Goal: Transaction & Acquisition: Obtain resource

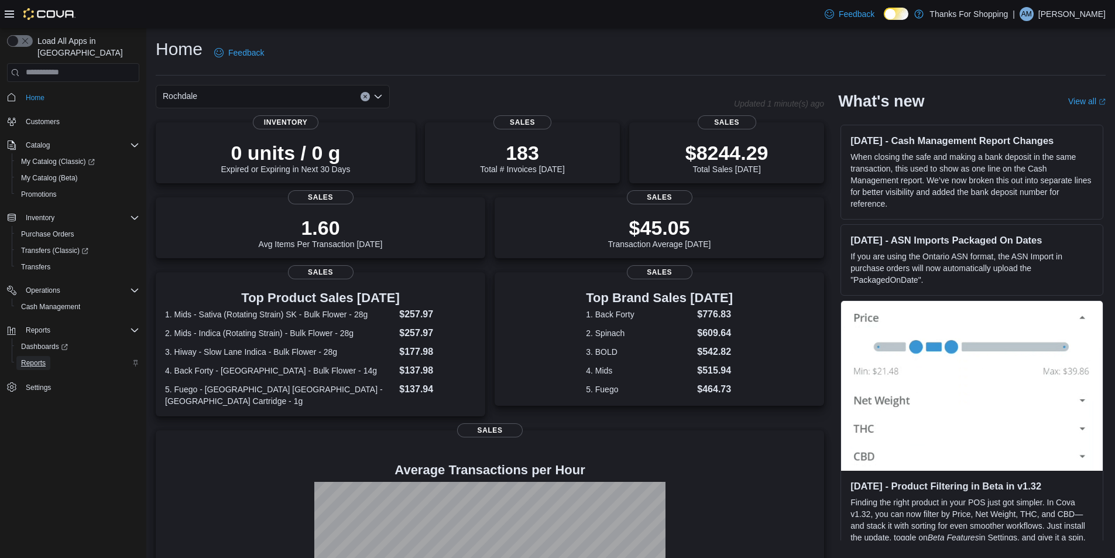
click at [40, 358] on span "Reports" at bounding box center [33, 362] width 25 height 9
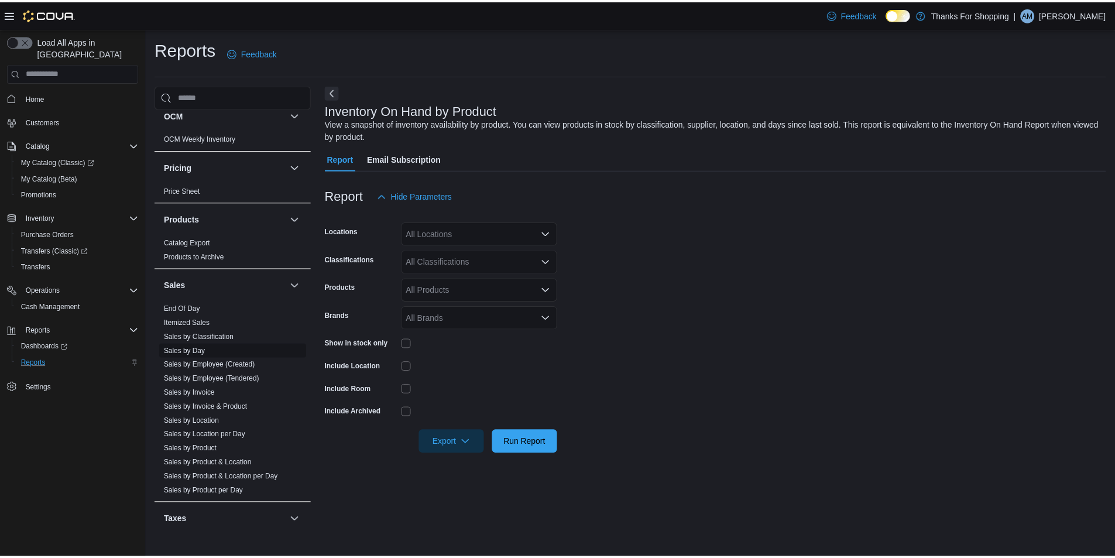
scroll to position [521, 0]
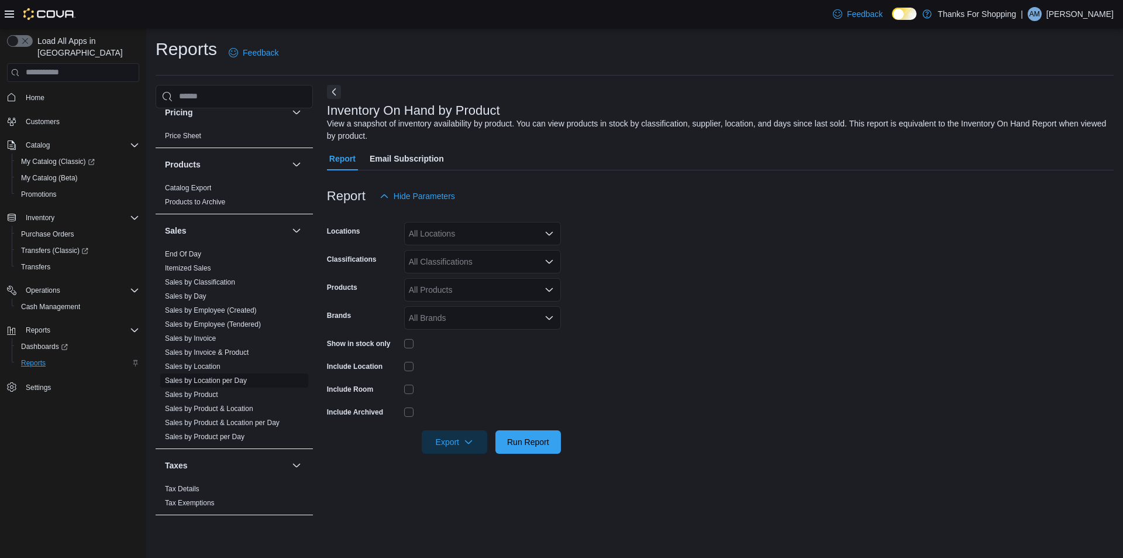
click at [195, 379] on link "Sales by Location per Day" at bounding box center [206, 380] width 82 height 8
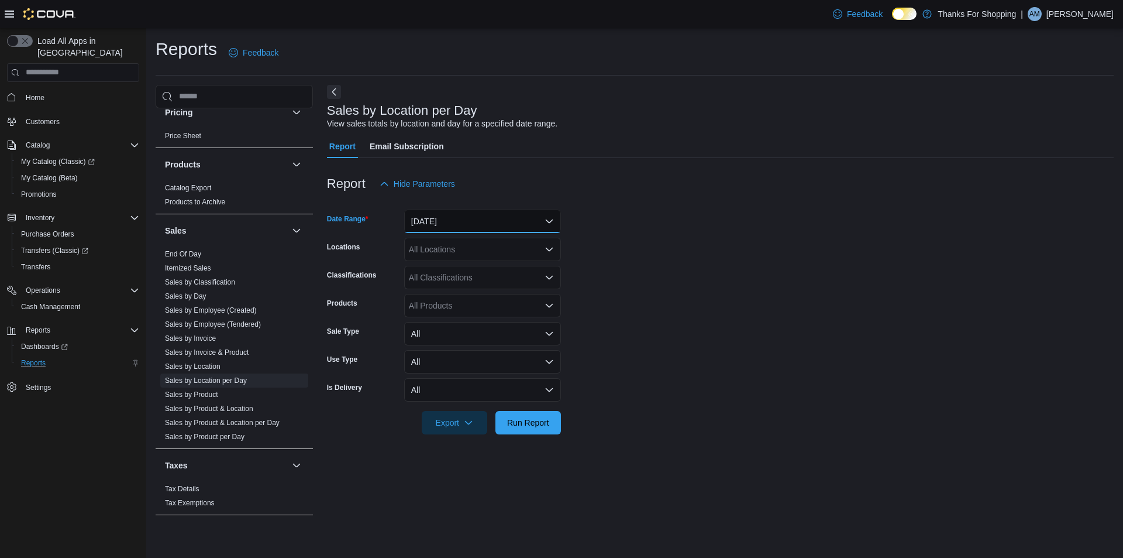
click at [489, 225] on button "[DATE]" at bounding box center [482, 220] width 157 height 23
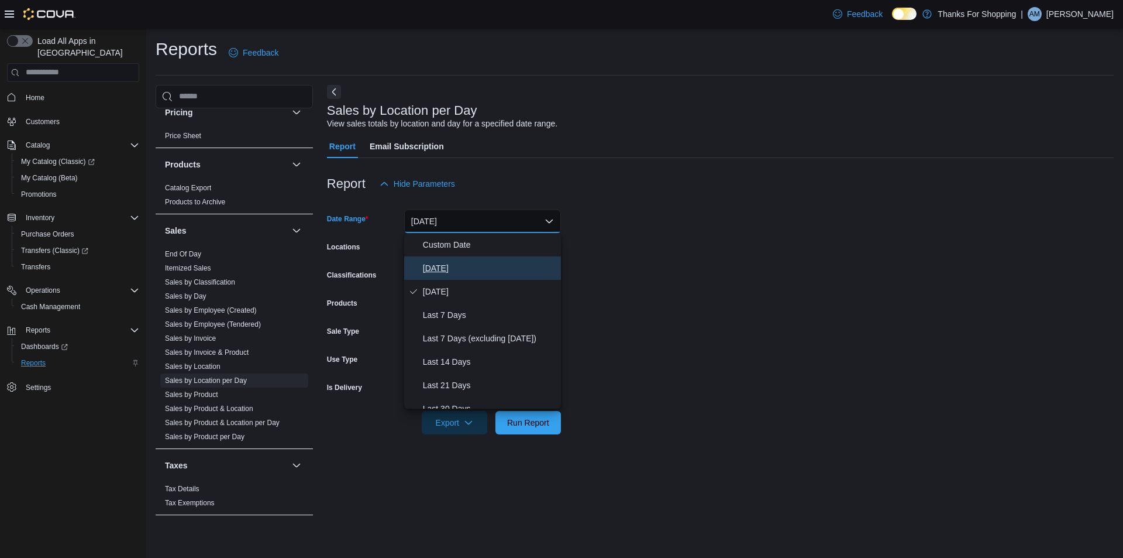
click at [468, 264] on span "[DATE]" at bounding box center [489, 268] width 133 height 14
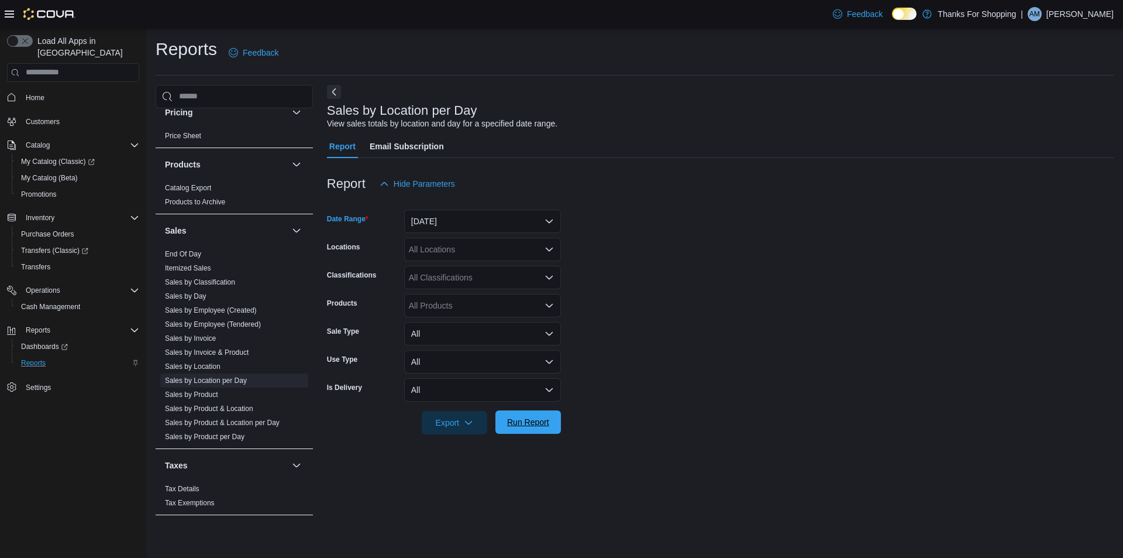
click at [524, 418] on span "Run Report" at bounding box center [528, 422] width 42 height 12
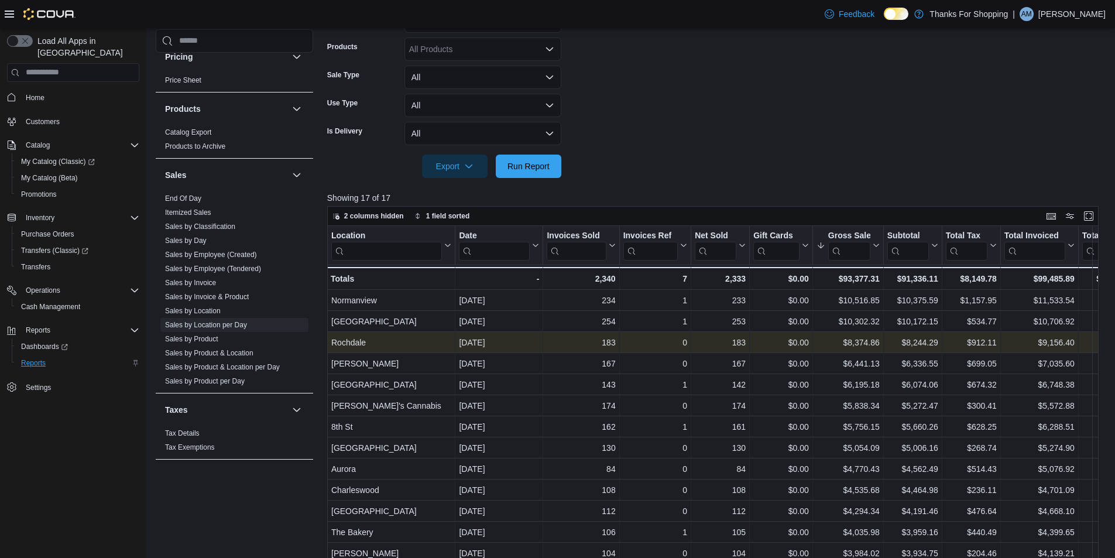
scroll to position [293, 0]
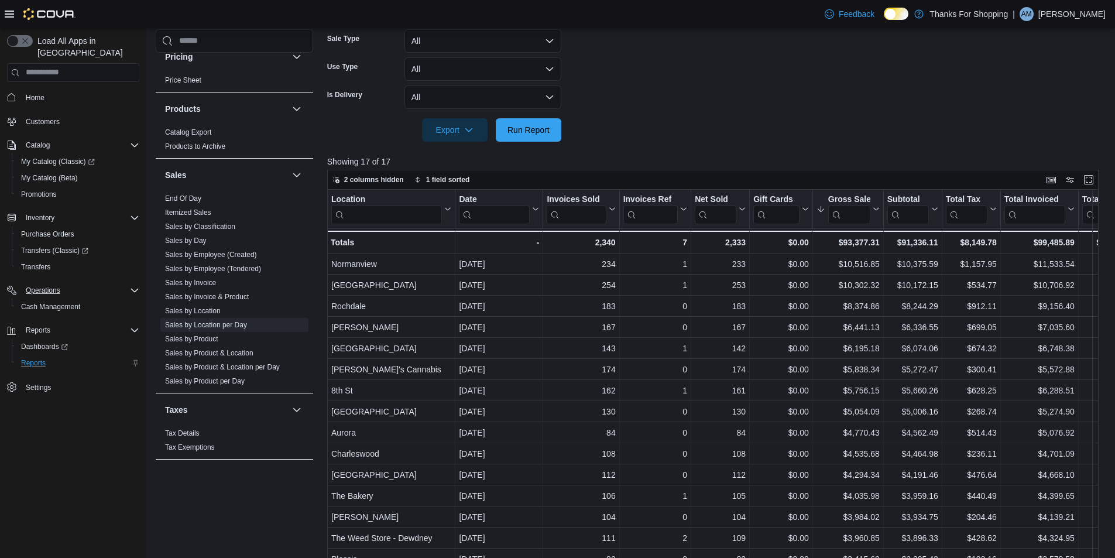
click at [132, 286] on icon "Complex example" at bounding box center [134, 290] width 9 height 9
click at [132, 323] on div "Reports" at bounding box center [80, 330] width 118 height 14
click at [232, 325] on link "Sales by Location per Day" at bounding box center [206, 325] width 82 height 8
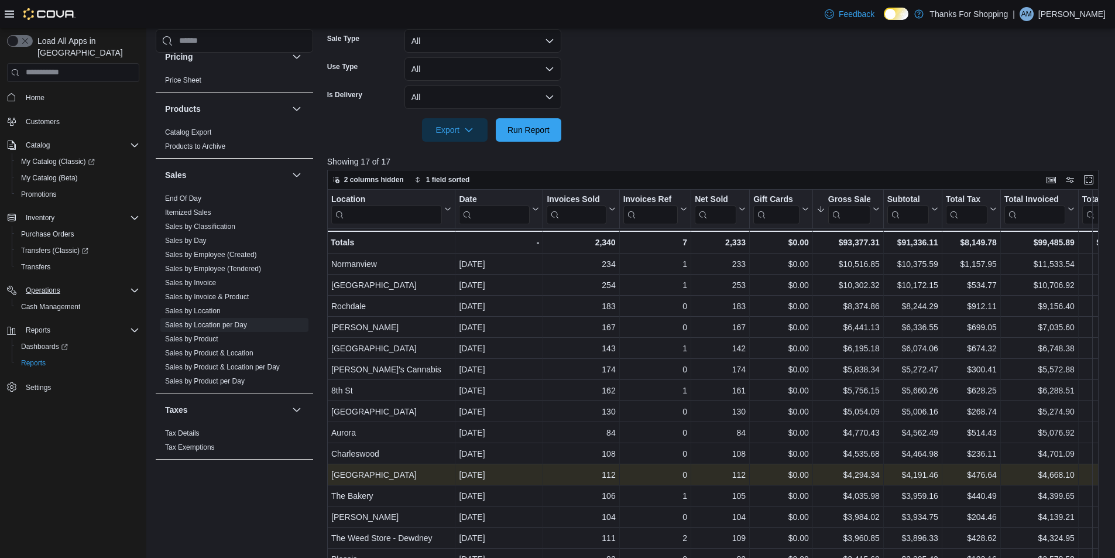
scroll to position [2, 0]
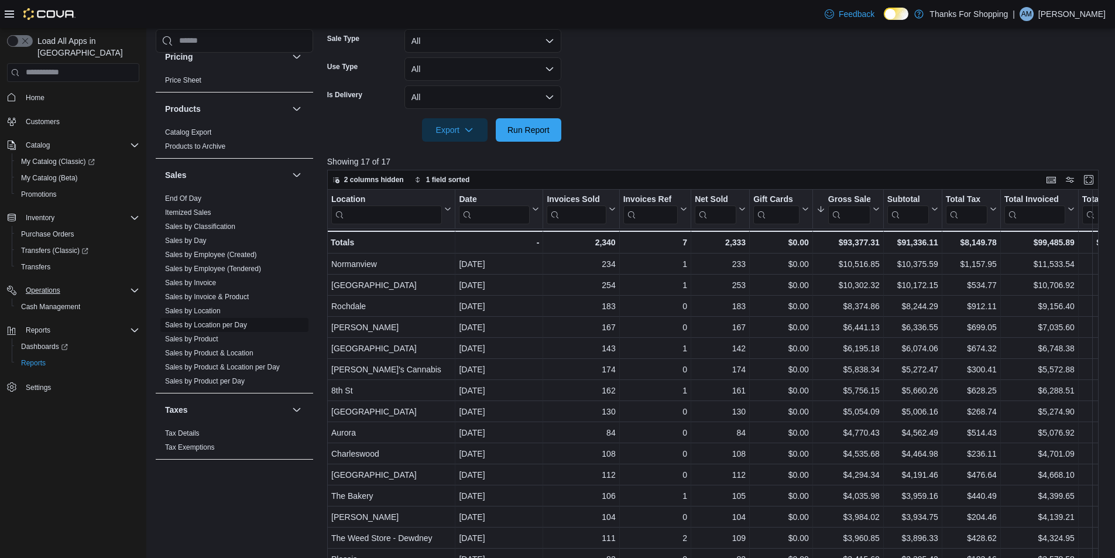
click at [246, 324] on link "Sales by Location per Day" at bounding box center [206, 325] width 82 height 8
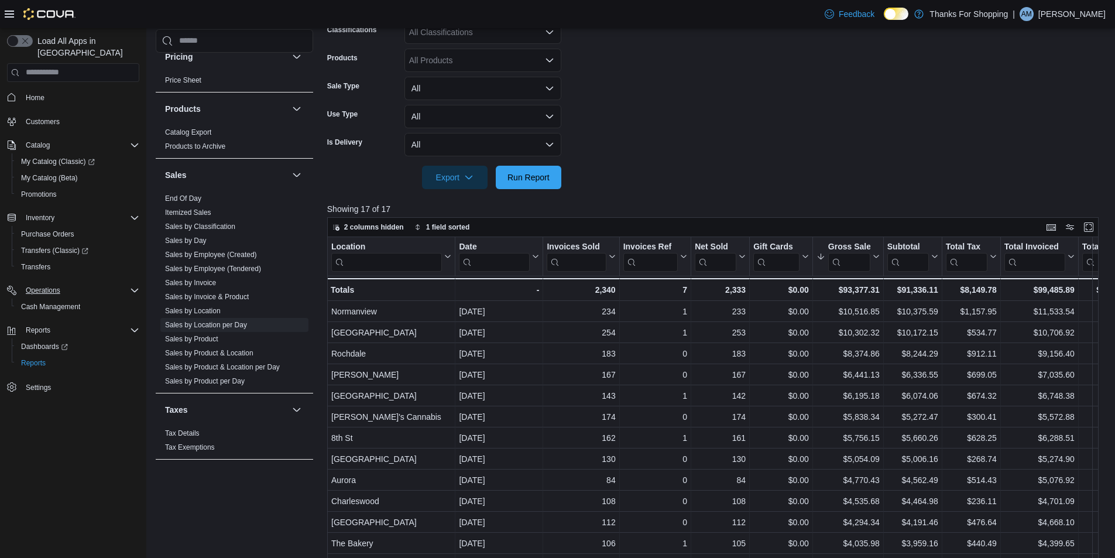
scroll to position [59, 0]
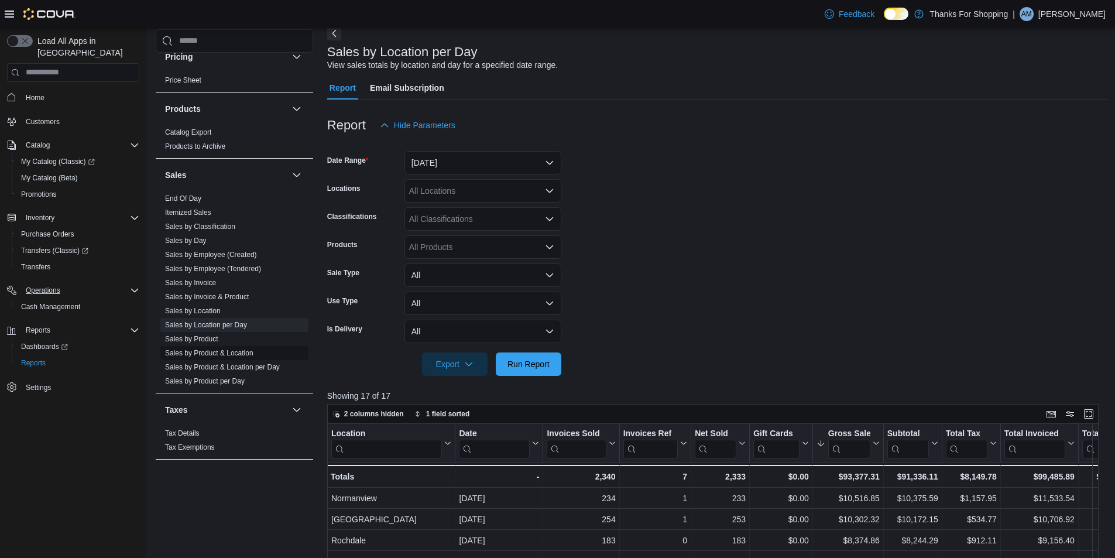
click at [238, 352] on link "Sales by Product & Location" at bounding box center [209, 353] width 88 height 8
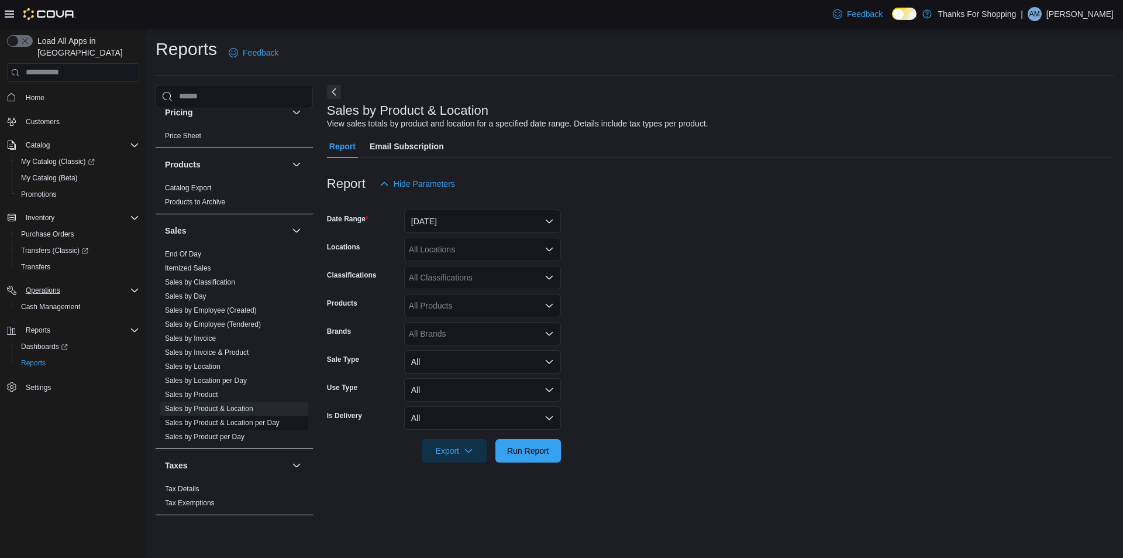
click at [237, 421] on link "Sales by Product & Location per Day" at bounding box center [222, 422] width 115 height 8
click at [209, 437] on link "Sales by Product per Day" at bounding box center [205, 436] width 80 height 8
click at [473, 210] on button "[DATE]" at bounding box center [482, 220] width 157 height 23
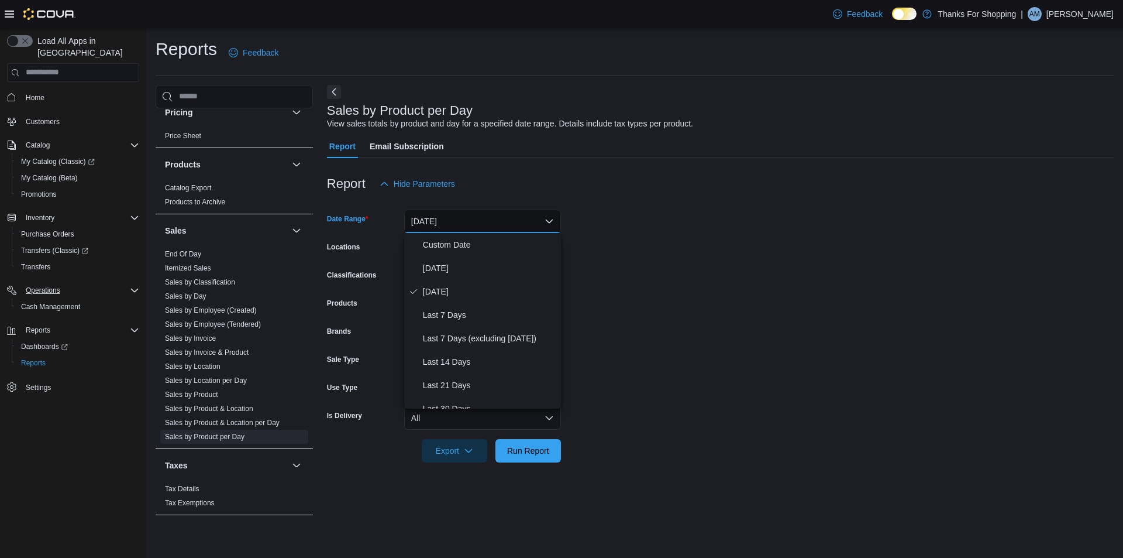
click at [463, 232] on button "[DATE]" at bounding box center [482, 220] width 157 height 23
drag, startPoint x: 473, startPoint y: 212, endPoint x: 470, endPoint y: 229, distance: 17.8
click at [473, 212] on button "[DATE]" at bounding box center [482, 220] width 157 height 23
click at [466, 249] on span "Custom Date" at bounding box center [489, 245] width 133 height 14
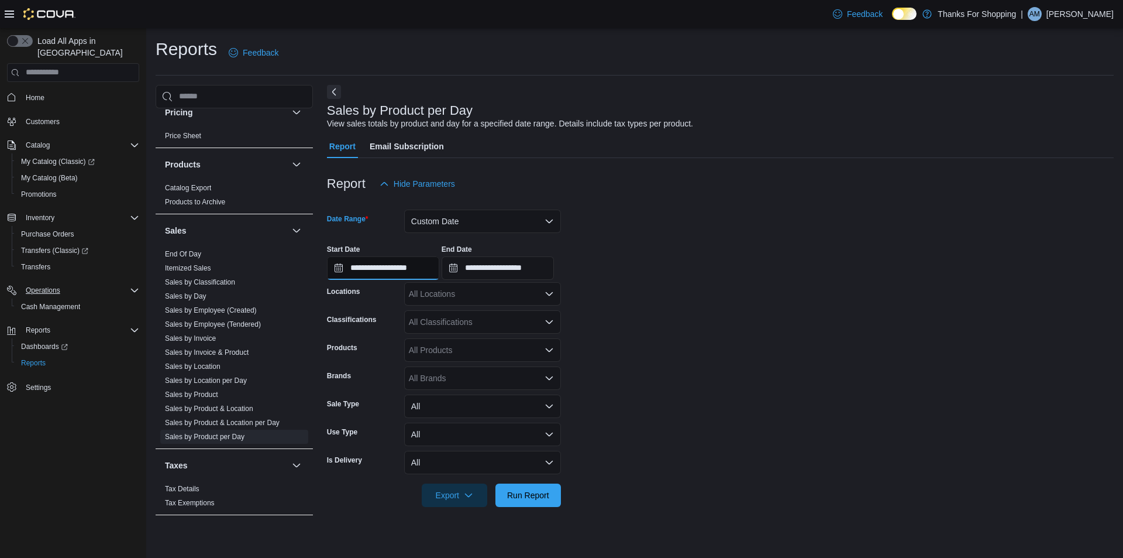
click at [430, 269] on input "**********" at bounding box center [383, 267] width 112 height 23
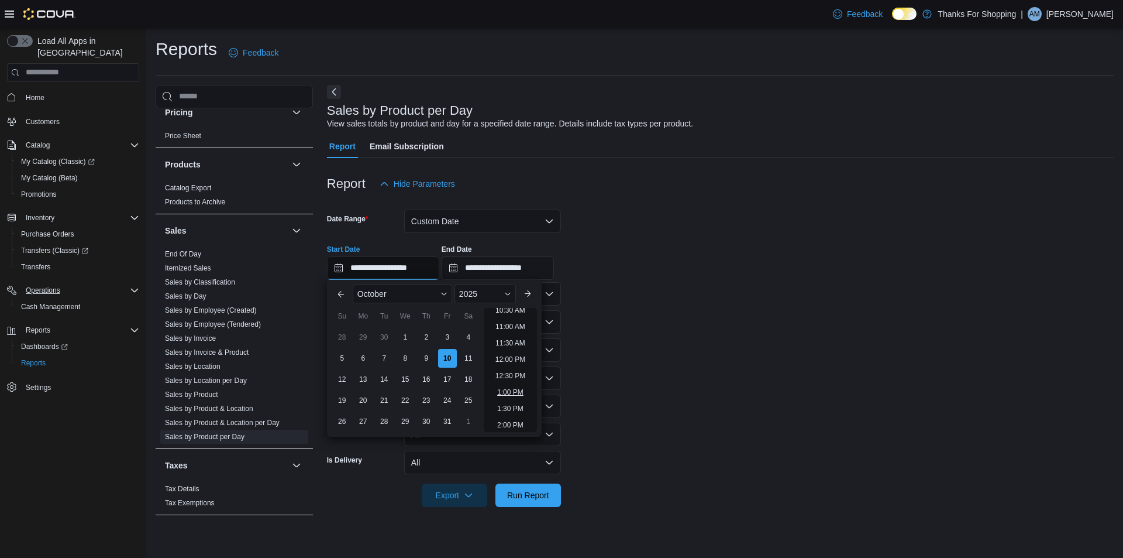
scroll to position [410, 0]
click at [511, 364] on li "2:00 PM" at bounding box center [511, 366] width 36 height 14
type input "**********"
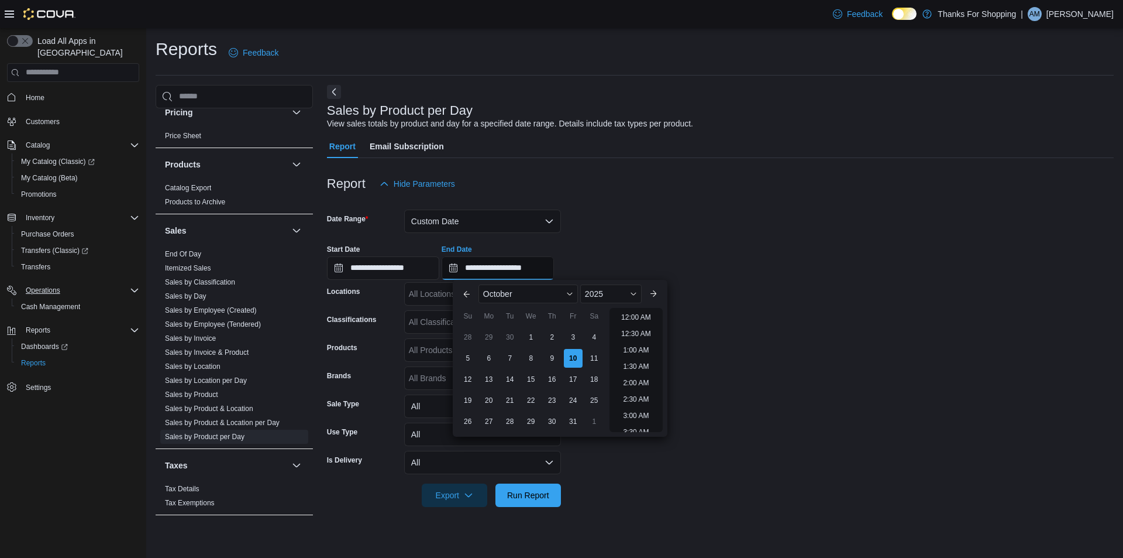
click at [536, 269] on input "**********" at bounding box center [498, 267] width 112 height 23
click at [630, 330] on li "7:00 PM" at bounding box center [636, 333] width 36 height 14
type input "**********"
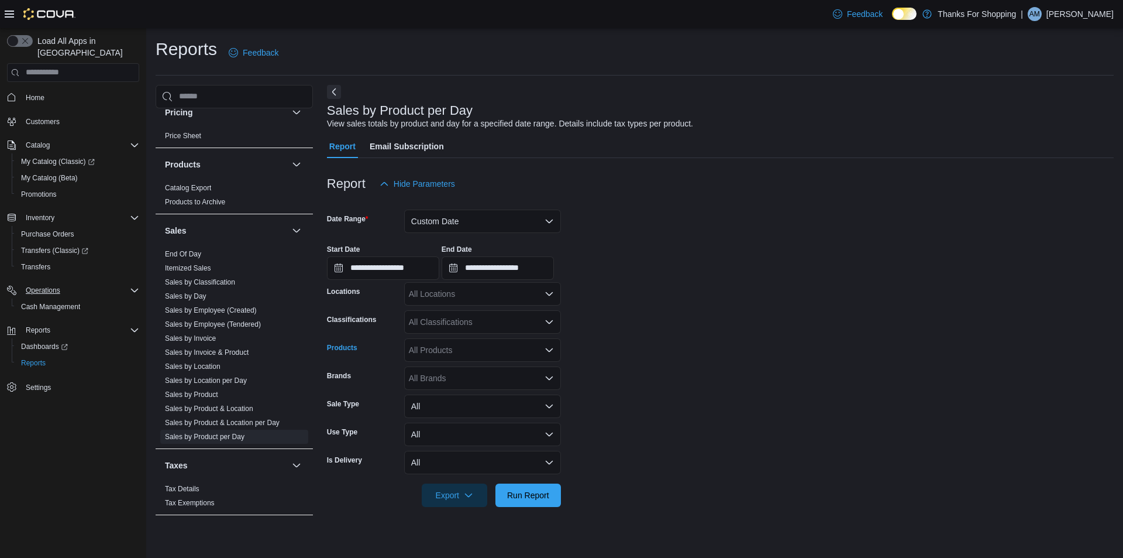
click at [480, 350] on div "All Products" at bounding box center [482, 349] width 157 height 23
click at [616, 352] on form "**********" at bounding box center [720, 350] width 787 height 311
click at [551, 349] on icon "Open list of options" at bounding box center [549, 349] width 9 height 9
click at [551, 349] on icon "Close list of options" at bounding box center [549, 350] width 7 height 4
click at [555, 321] on div "All Classifications" at bounding box center [482, 321] width 157 height 23
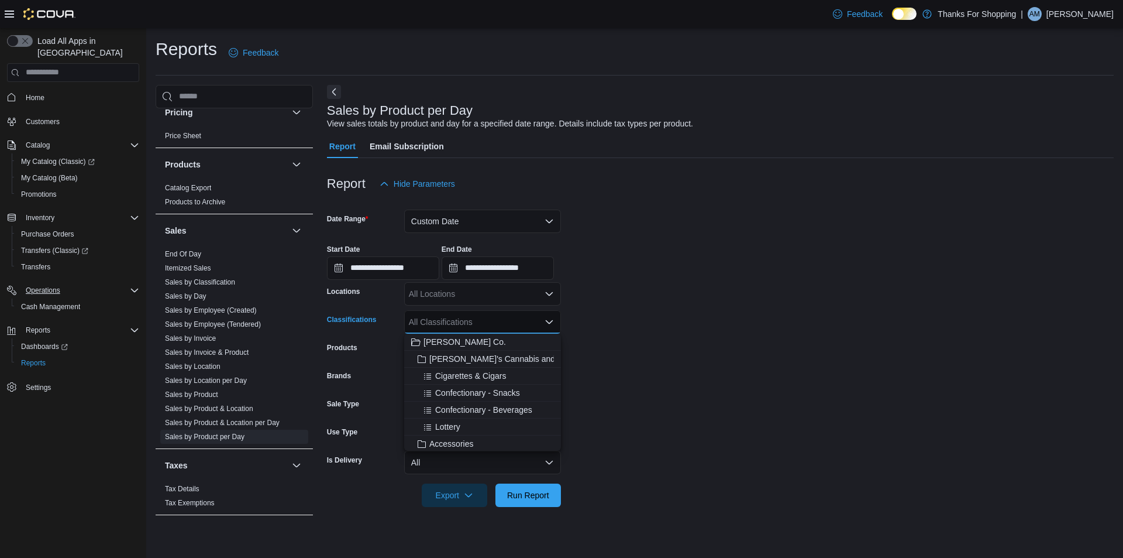
click at [555, 321] on div "All Classifications" at bounding box center [482, 321] width 157 height 23
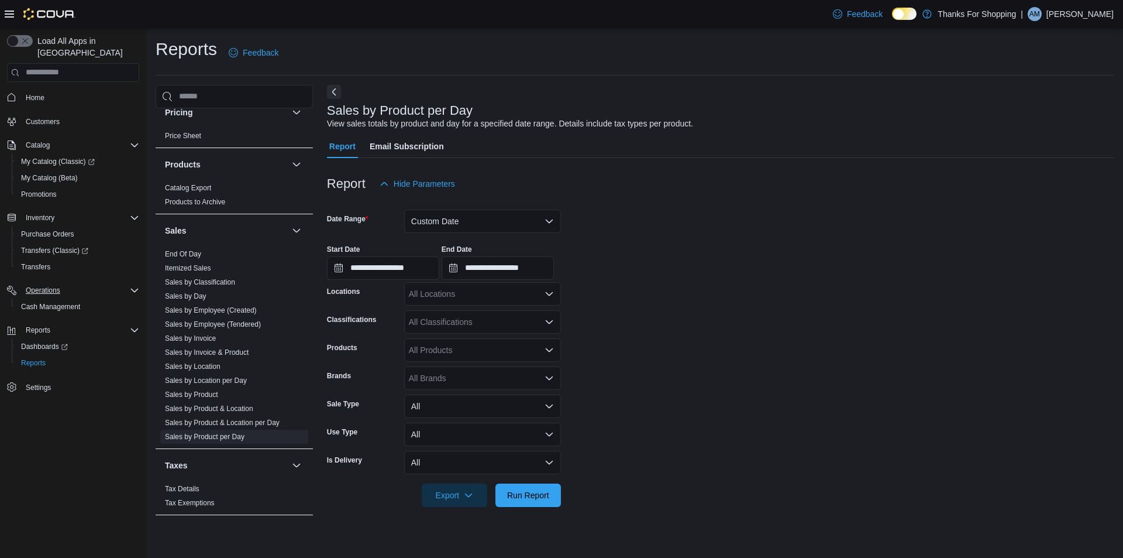
drag, startPoint x: 615, startPoint y: 290, endPoint x: 496, endPoint y: 288, distance: 119.4
click at [614, 290] on form "**********" at bounding box center [720, 350] width 787 height 311
click at [496, 288] on div "All Locations" at bounding box center [482, 293] width 157 height 23
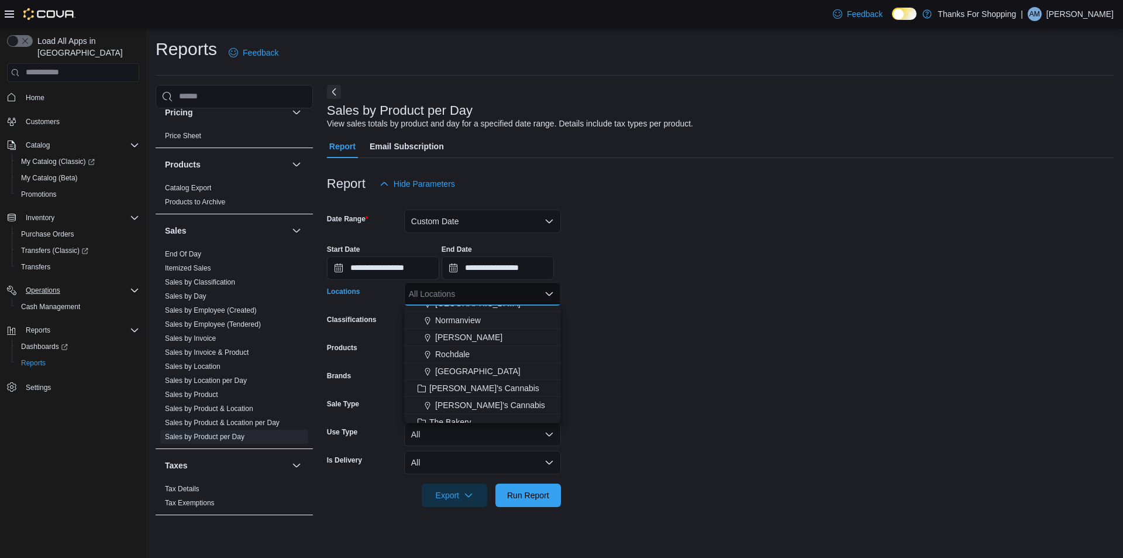
scroll to position [234, 0]
click at [460, 348] on span "Rochdale" at bounding box center [452, 351] width 35 height 12
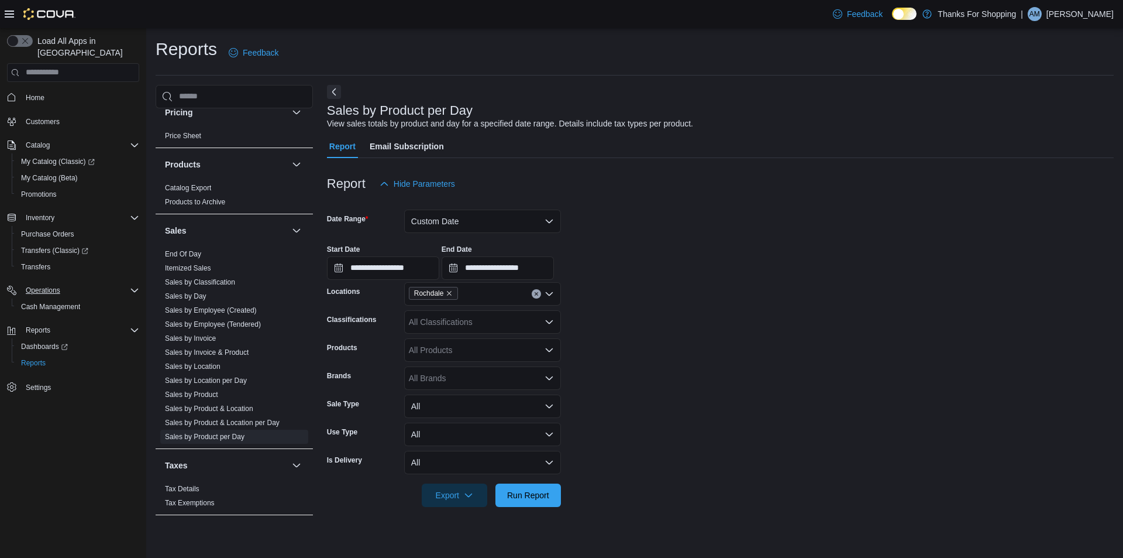
click at [641, 347] on form "**********" at bounding box center [720, 350] width 787 height 311
click at [466, 497] on icon "button" at bounding box center [468, 494] width 9 height 9
click at [469, 423] on span "Export to Excel" at bounding box center [456, 424] width 53 height 9
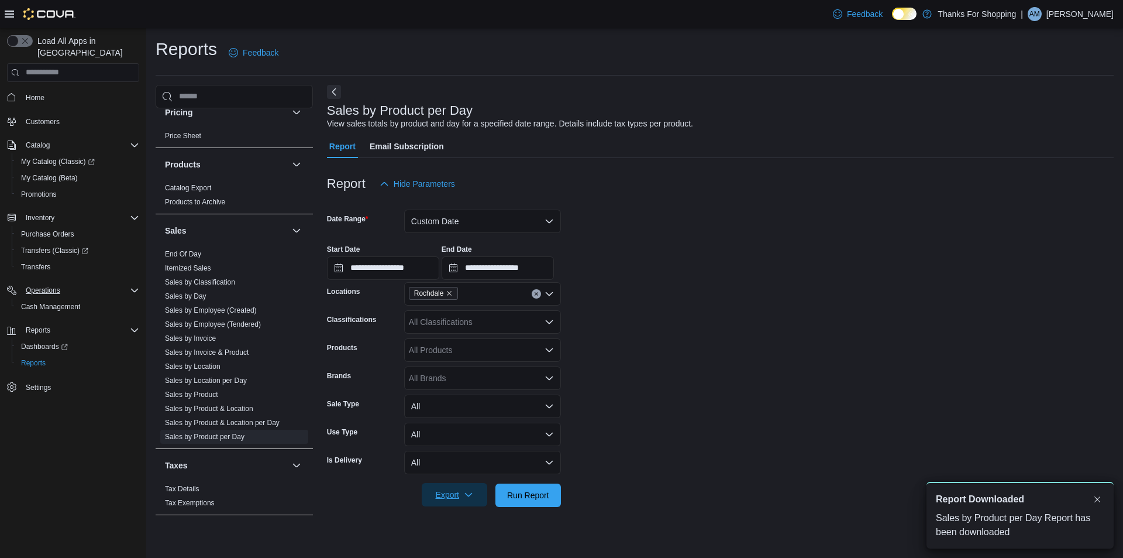
scroll to position [0, 0]
